Goal: Check status: Check status

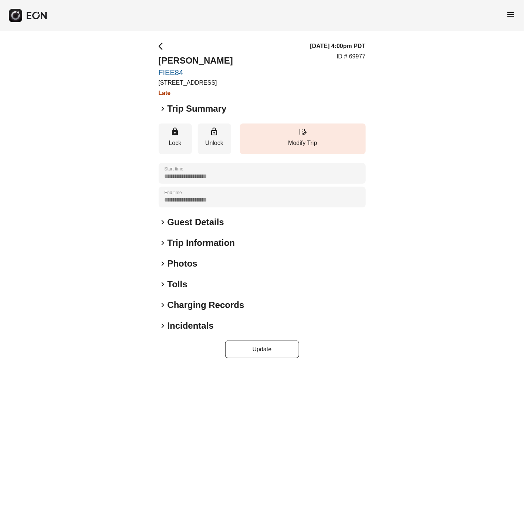
click at [162, 281] on span "keyboard_arrow_right" at bounding box center [163, 284] width 9 height 9
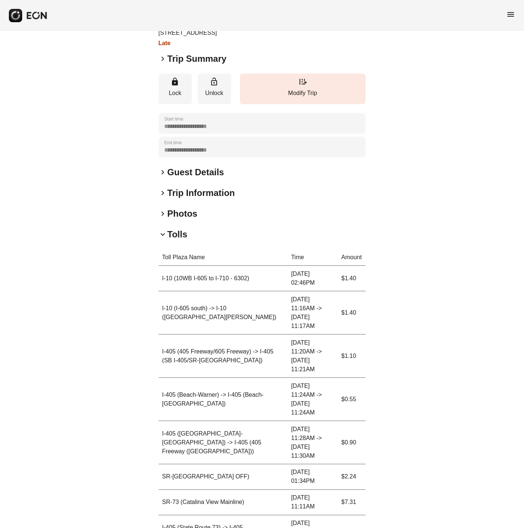
scroll to position [109, 0]
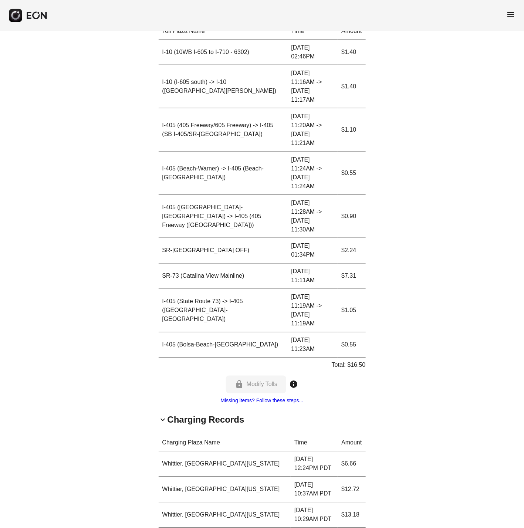
scroll to position [301, 0]
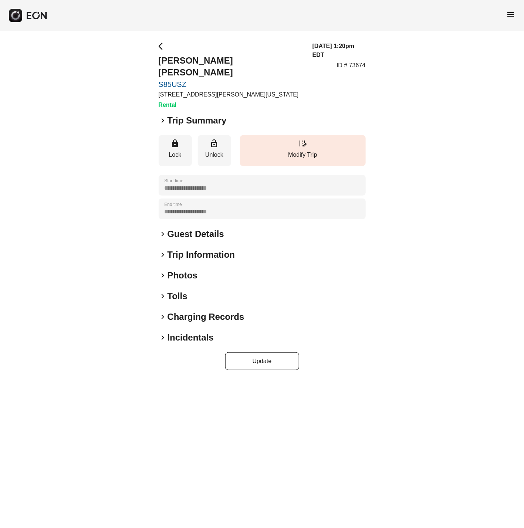
click at [161, 271] on span "keyboard_arrow_right" at bounding box center [163, 275] width 9 height 9
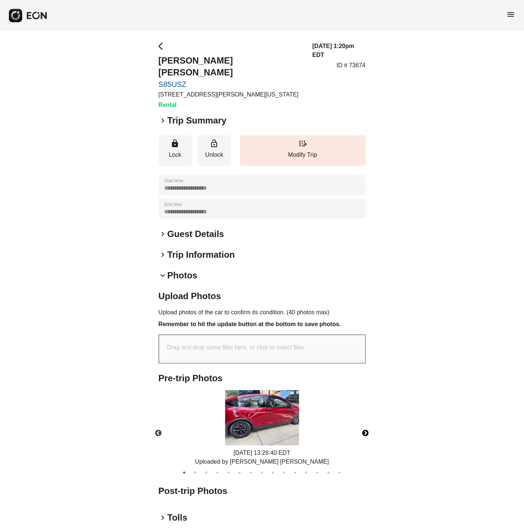
click at [370, 421] on button "Next" at bounding box center [366, 434] width 26 height 26
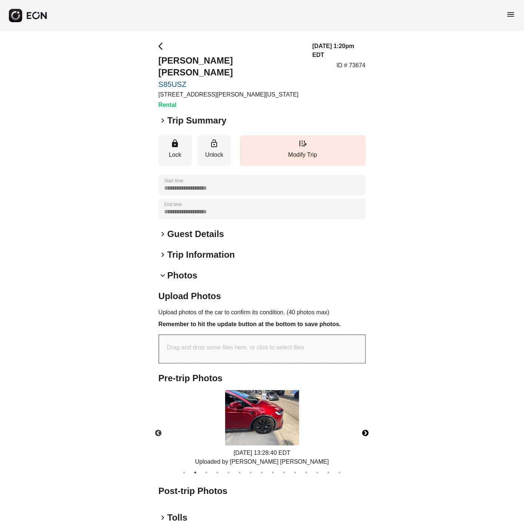
click at [258, 411] on img at bounding box center [262, 418] width 74 height 56
click at [367, 421] on button "Next" at bounding box center [366, 434] width 26 height 26
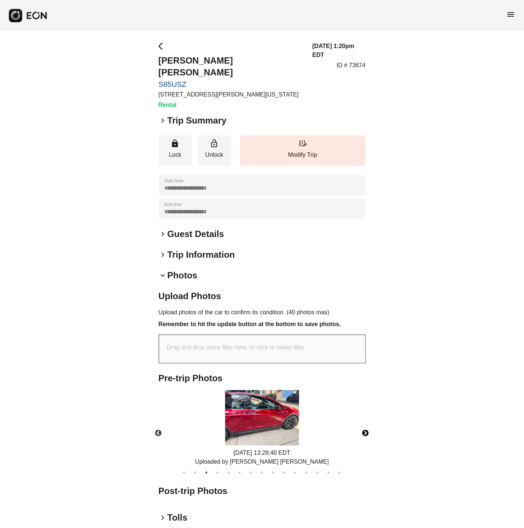
click at [260, 402] on img at bounding box center [262, 418] width 74 height 56
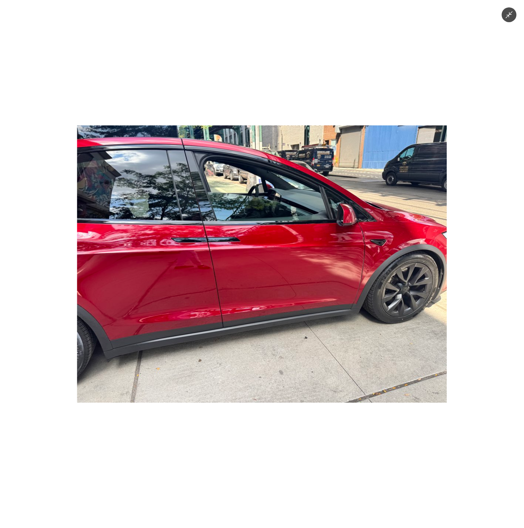
click at [409, 34] on div at bounding box center [262, 264] width 524 height 528
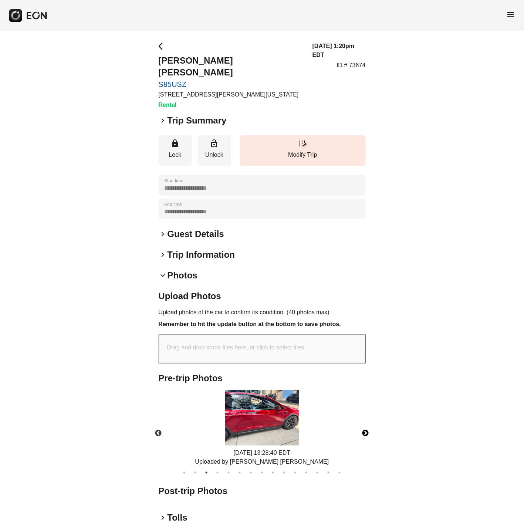
click at [364, 421] on button "Next" at bounding box center [366, 434] width 26 height 26
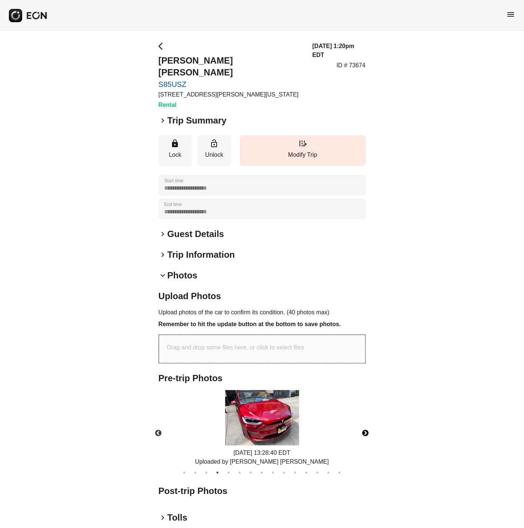
click at [265, 401] on img at bounding box center [262, 418] width 74 height 56
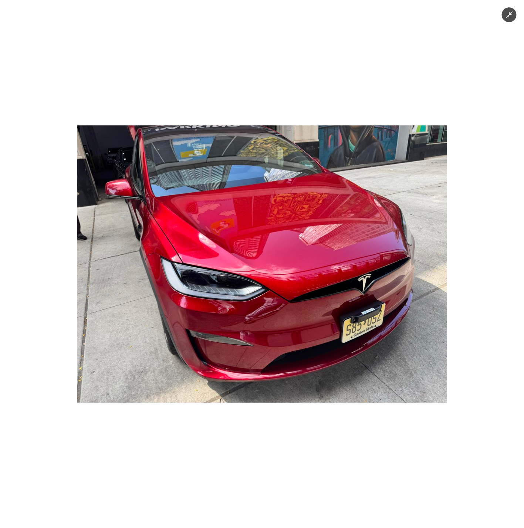
click at [429, 31] on div at bounding box center [262, 264] width 524 height 528
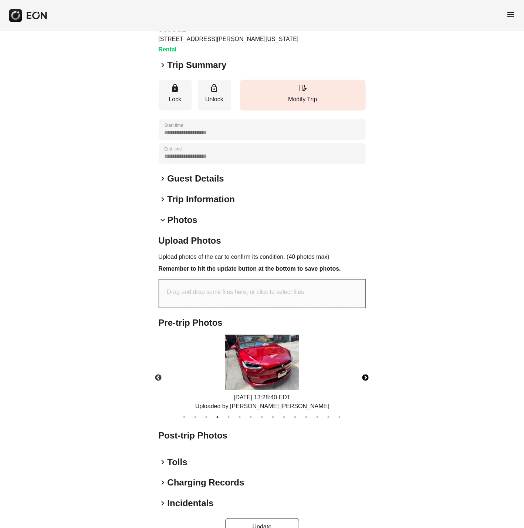
scroll to position [62, 0]
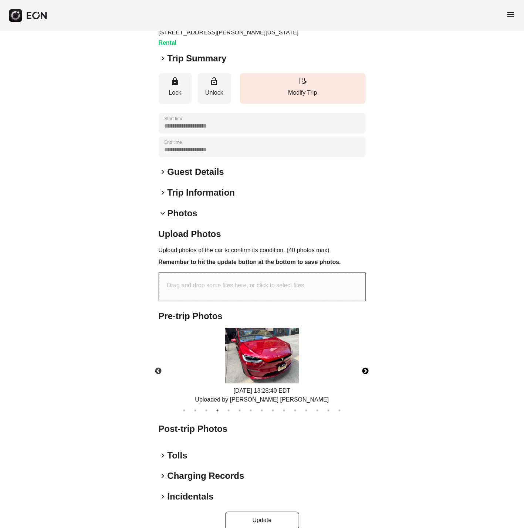
click at [263, 357] on img at bounding box center [262, 356] width 74 height 56
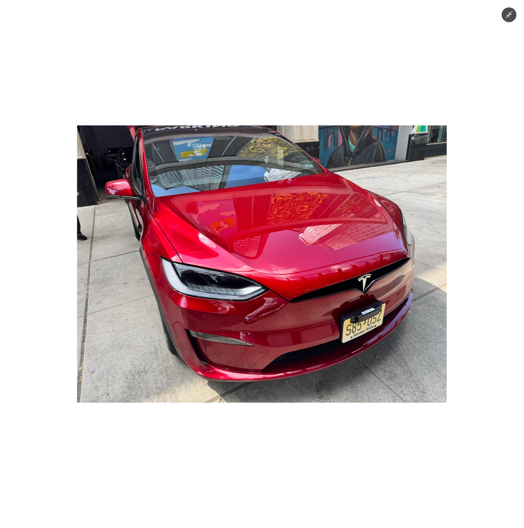
click at [471, 294] on div at bounding box center [262, 264] width 524 height 528
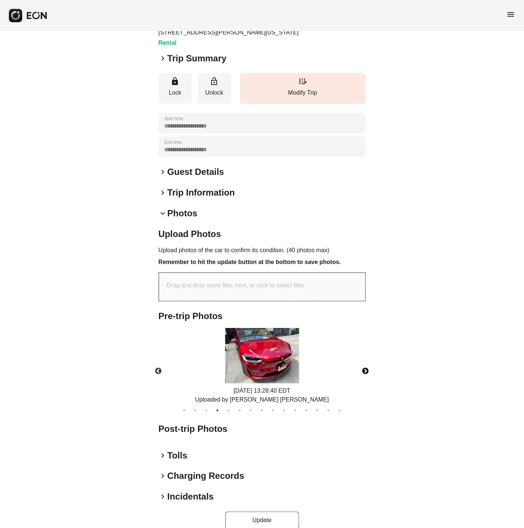
click at [366, 359] on button "Next" at bounding box center [366, 372] width 26 height 26
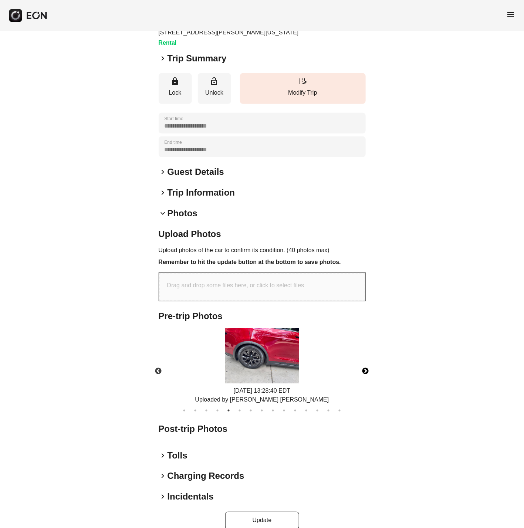
click at [366, 359] on button "Next" at bounding box center [366, 372] width 26 height 26
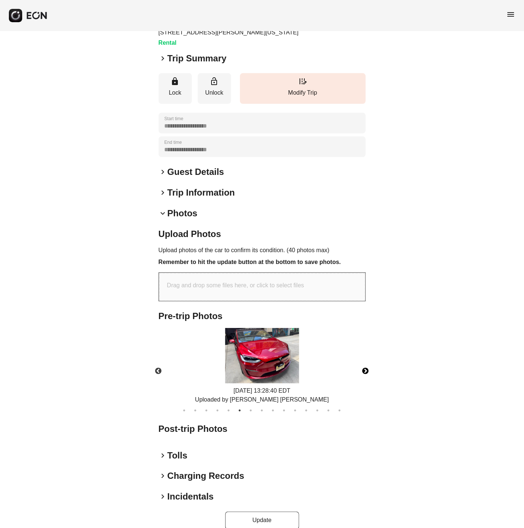
click at [366, 359] on button "Next" at bounding box center [366, 372] width 26 height 26
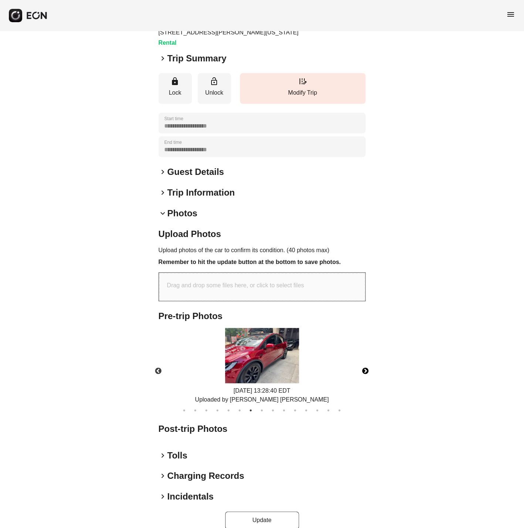
click at [366, 359] on button "Next" at bounding box center [366, 372] width 26 height 26
click at [268, 356] on img at bounding box center [262, 356] width 74 height 56
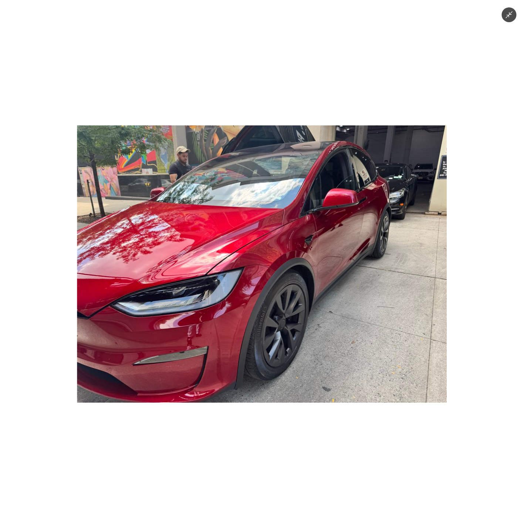
click at [209, 42] on div at bounding box center [262, 264] width 524 height 528
